Goal: Register for event/course

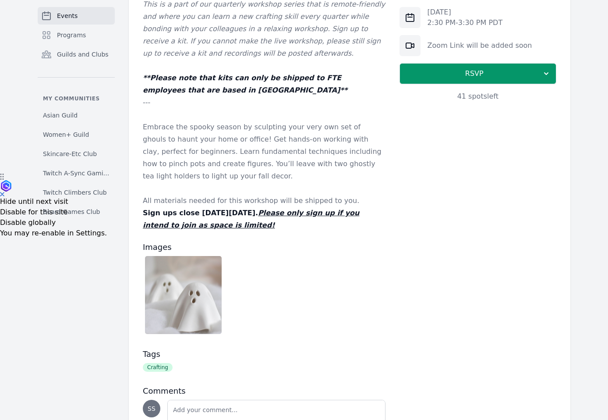
scroll to position [250, 0]
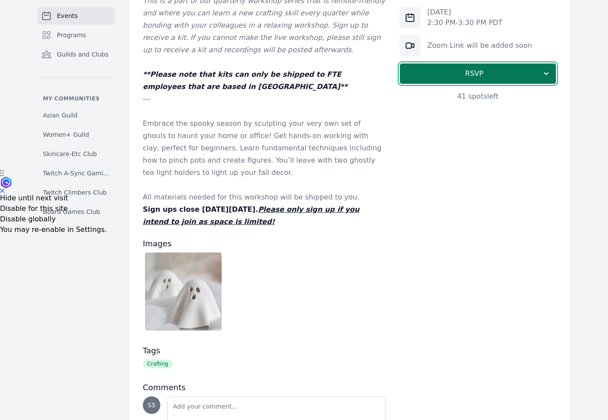
click at [436, 68] on span "RSVP" at bounding box center [474, 73] width 135 height 11
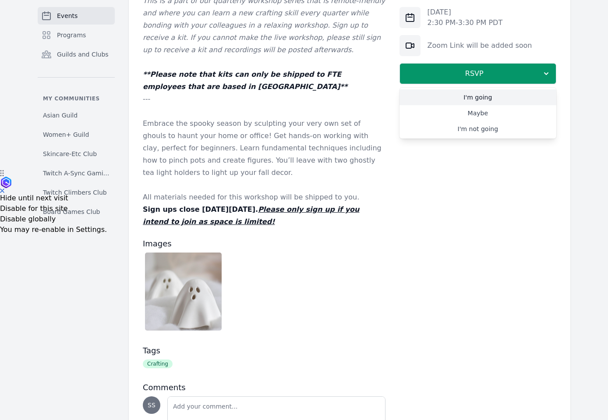
click at [467, 93] on link "I'm going" at bounding box center [478, 97] width 157 height 16
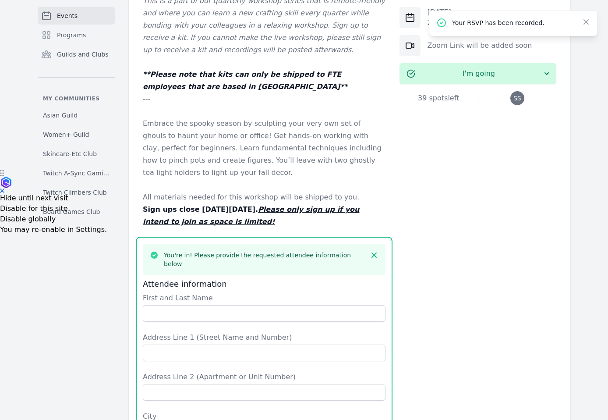
scroll to position [488, 0]
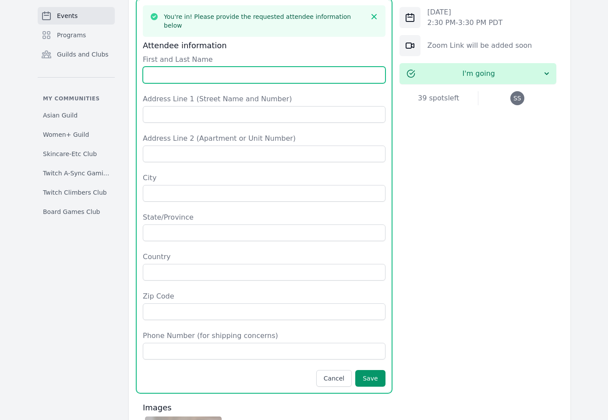
click at [181, 67] on input "First and Last Name" at bounding box center [264, 75] width 243 height 17
type input "[PERSON_NAME]"
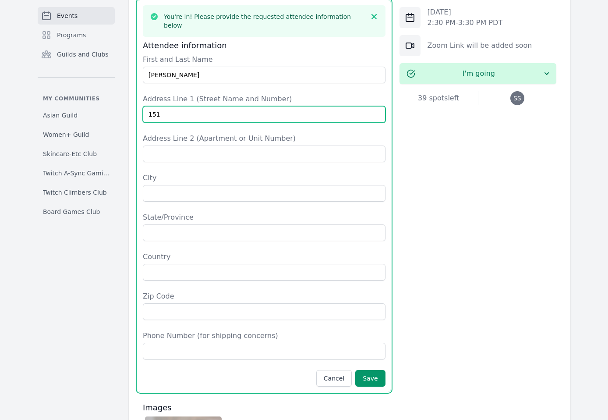
type input "[STREET_ADDRESS]"
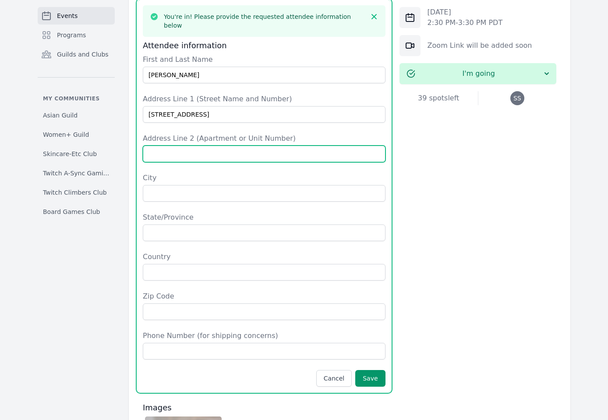
type input "#4B"
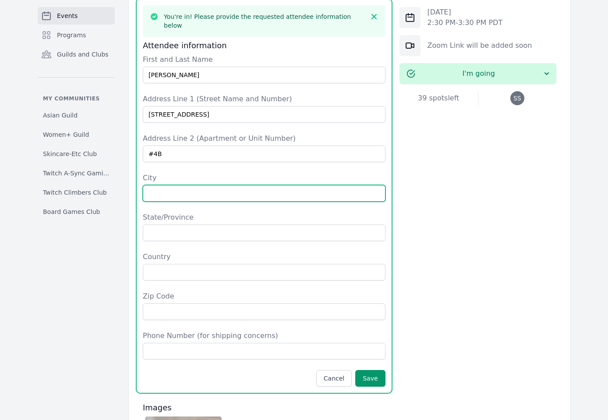
type input "[GEOGRAPHIC_DATA]"
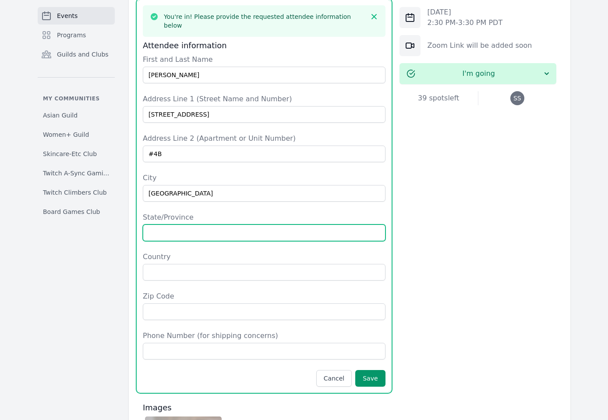
type input "NY"
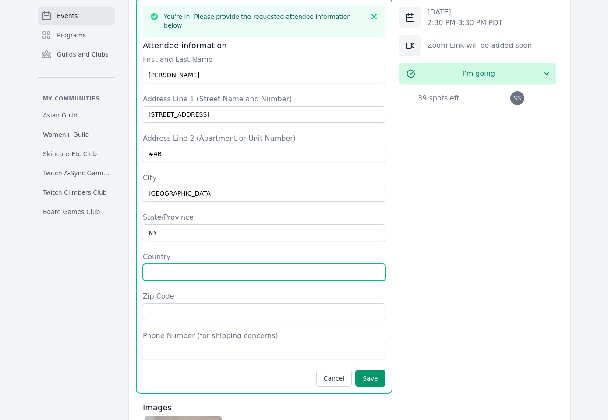
type input "[GEOGRAPHIC_DATA]"
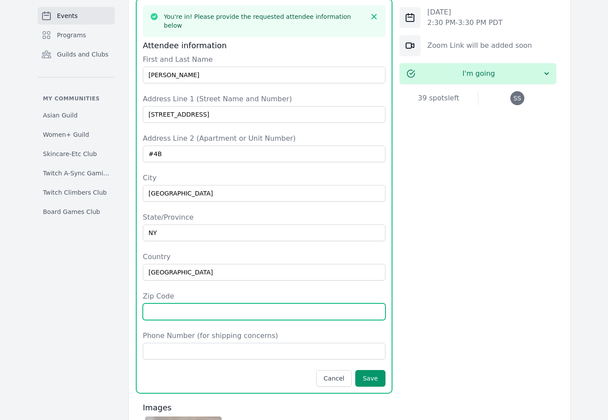
type input "11206"
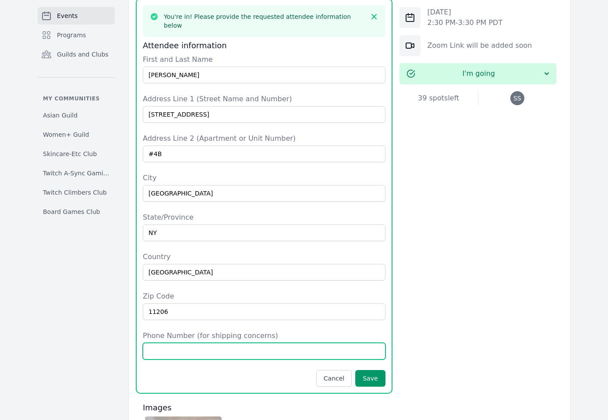
type input "5103885229"
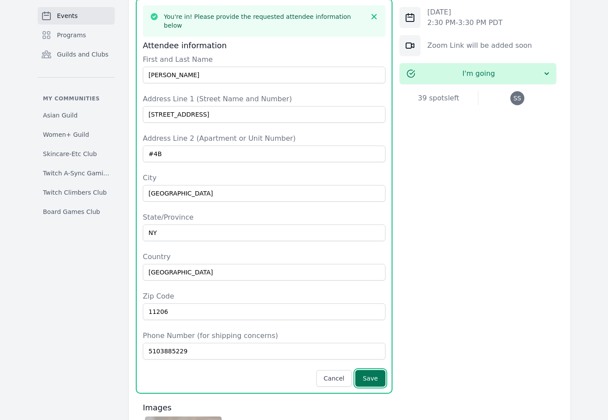
click at [372, 372] on button "Save" at bounding box center [370, 378] width 30 height 17
